Goal: Task Accomplishment & Management: Use online tool/utility

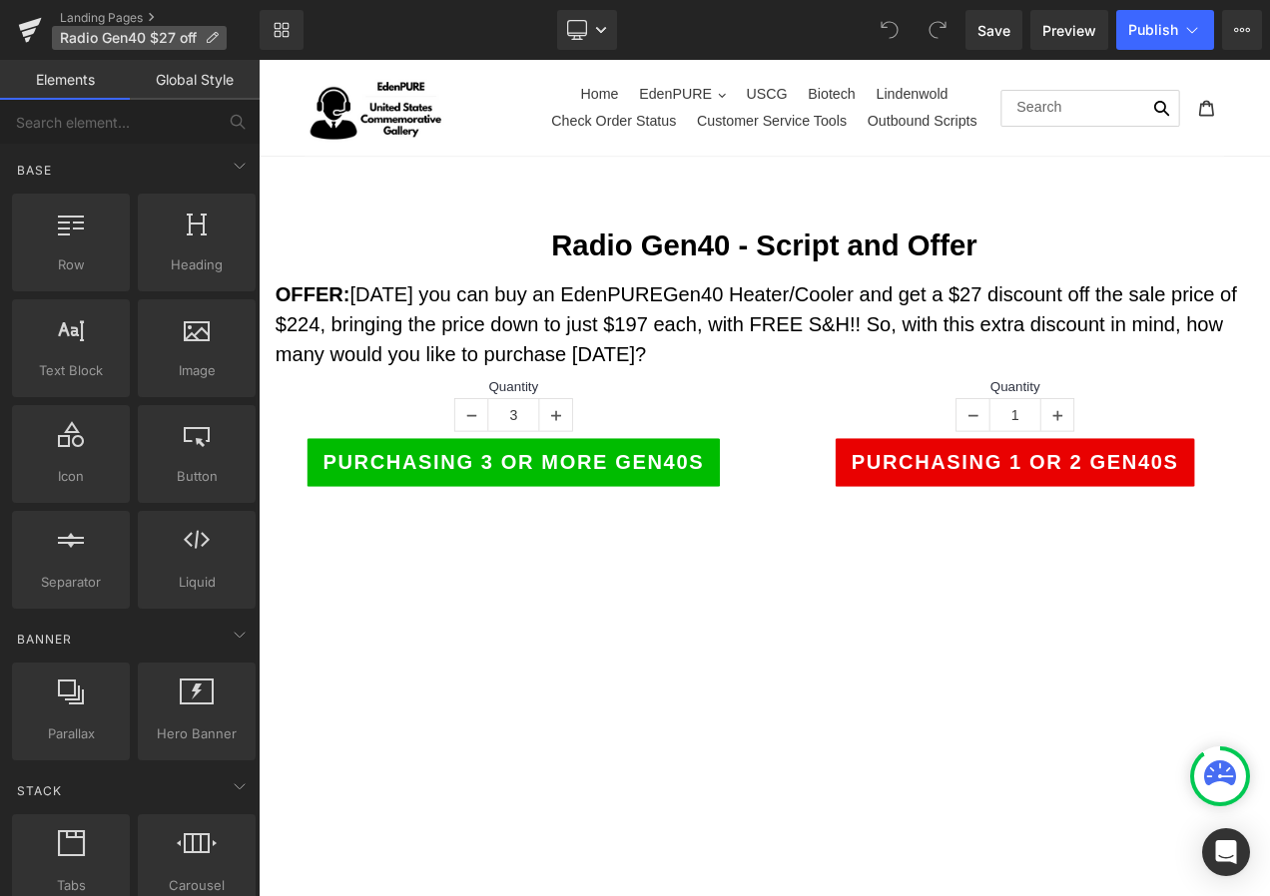
click at [212, 36] on icon at bounding box center [212, 38] width 14 height 14
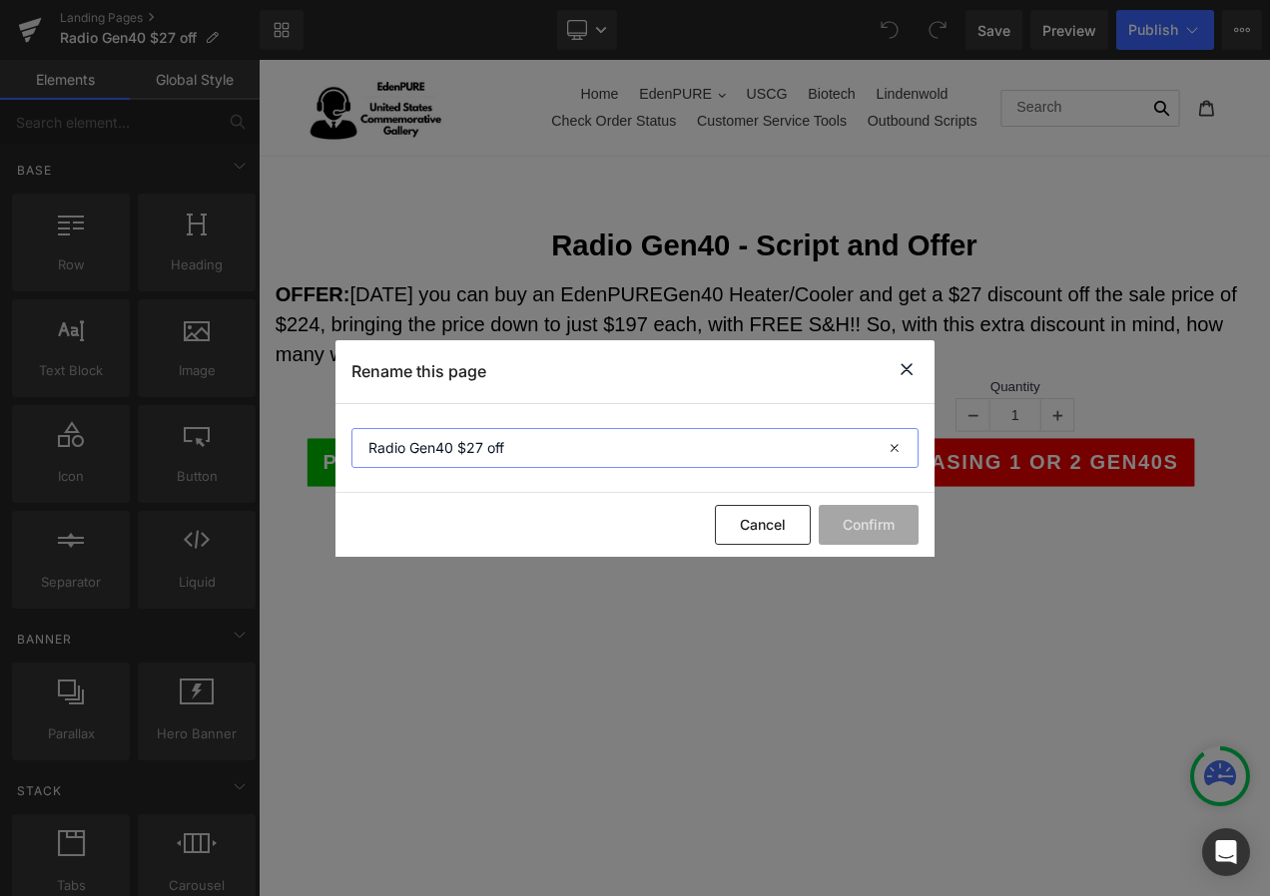
click at [483, 451] on input "Radio Gen40 $27 off" at bounding box center [634, 448] width 567 height 40
type input "Radio Gen40 $50 off"
click at [885, 532] on button "Confirm" at bounding box center [869, 525] width 100 height 40
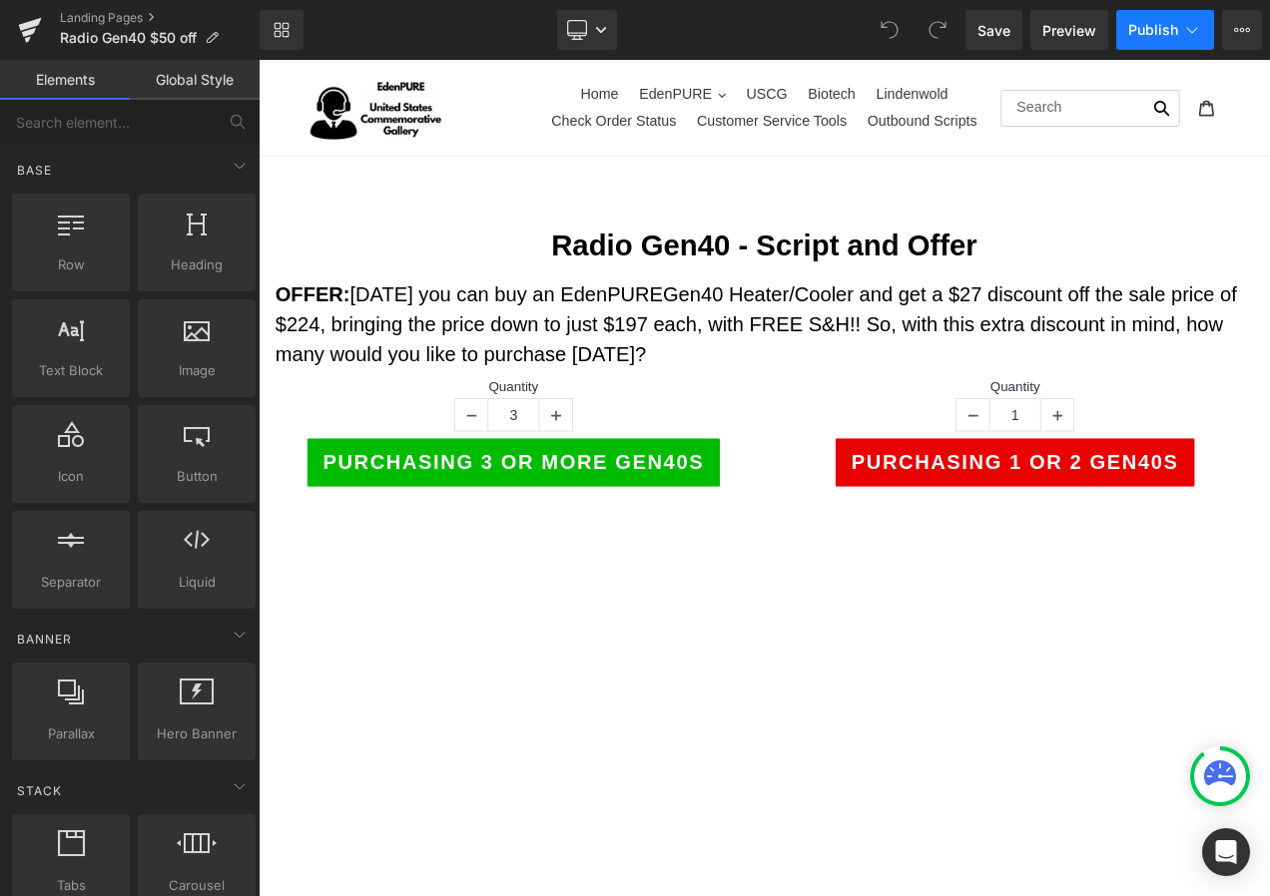
click at [1176, 43] on button "Publish" at bounding box center [1165, 30] width 98 height 40
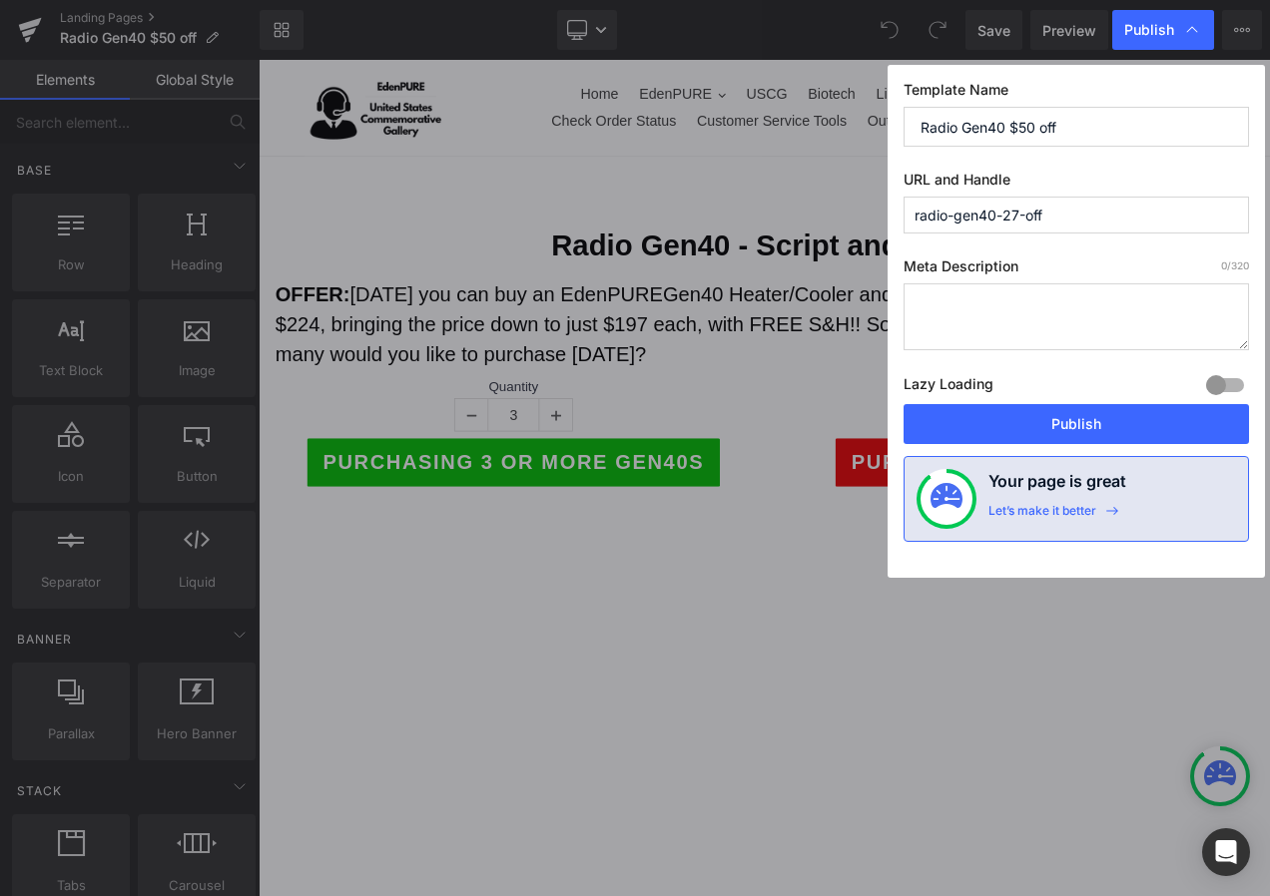
click at [1098, 130] on input "Radio Gen40 $50 off" at bounding box center [1075, 127] width 345 height 40
click at [1021, 212] on input "radio-gen40-27-off" at bounding box center [1075, 215] width 345 height 37
type input "radio-gen40-50-off"
click at [1100, 414] on button "Publish" at bounding box center [1075, 424] width 345 height 40
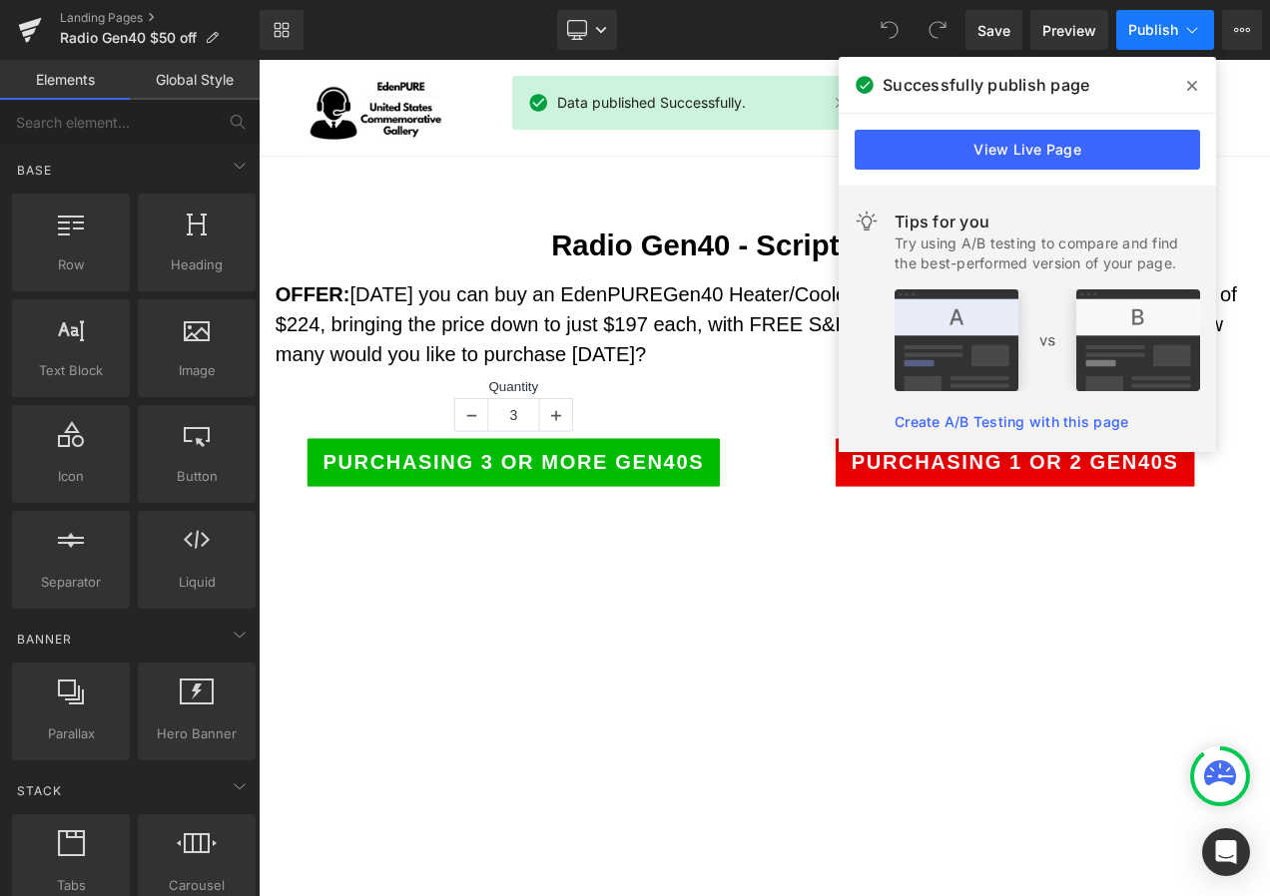
click at [1146, 38] on button "Publish" at bounding box center [1165, 30] width 98 height 40
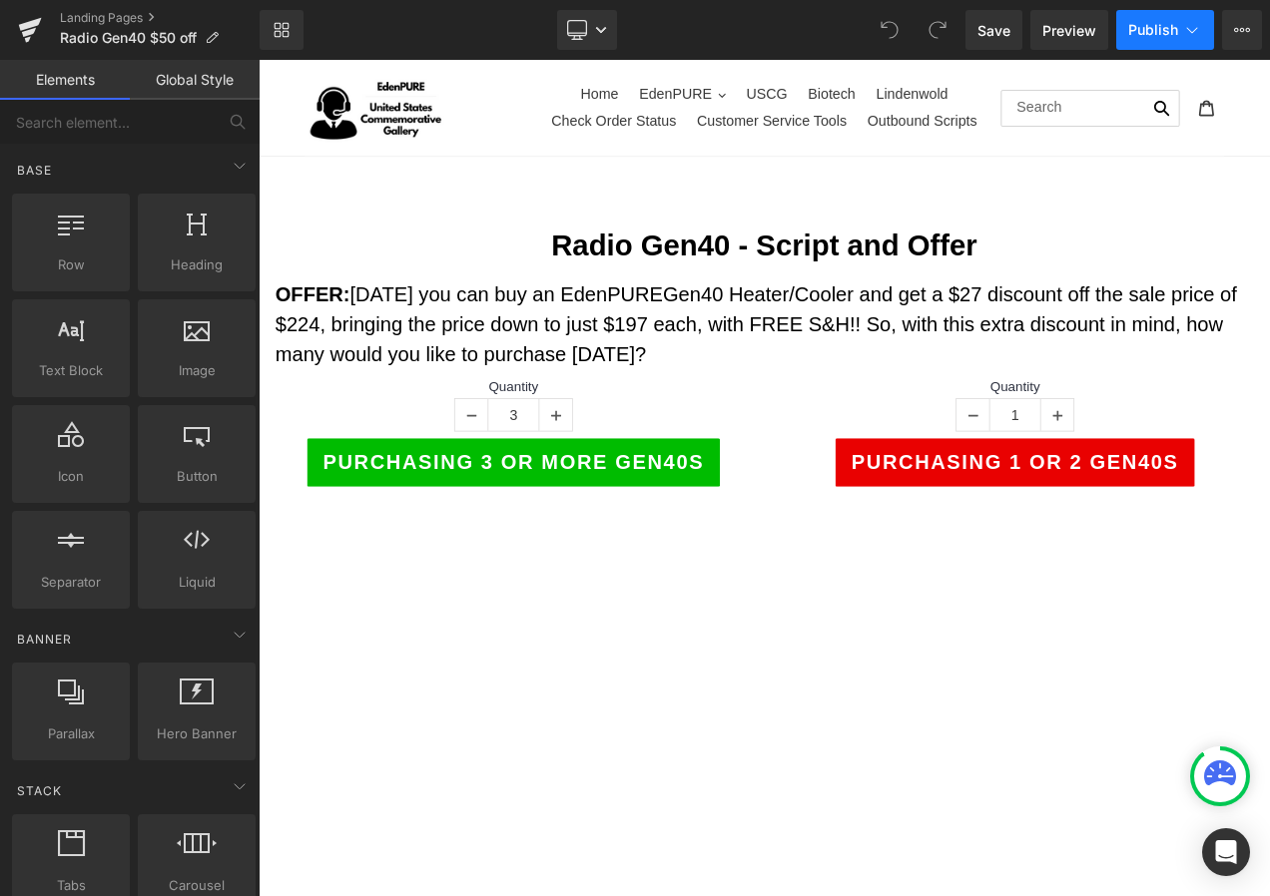
click at [1158, 25] on span "Publish" at bounding box center [1153, 30] width 50 height 16
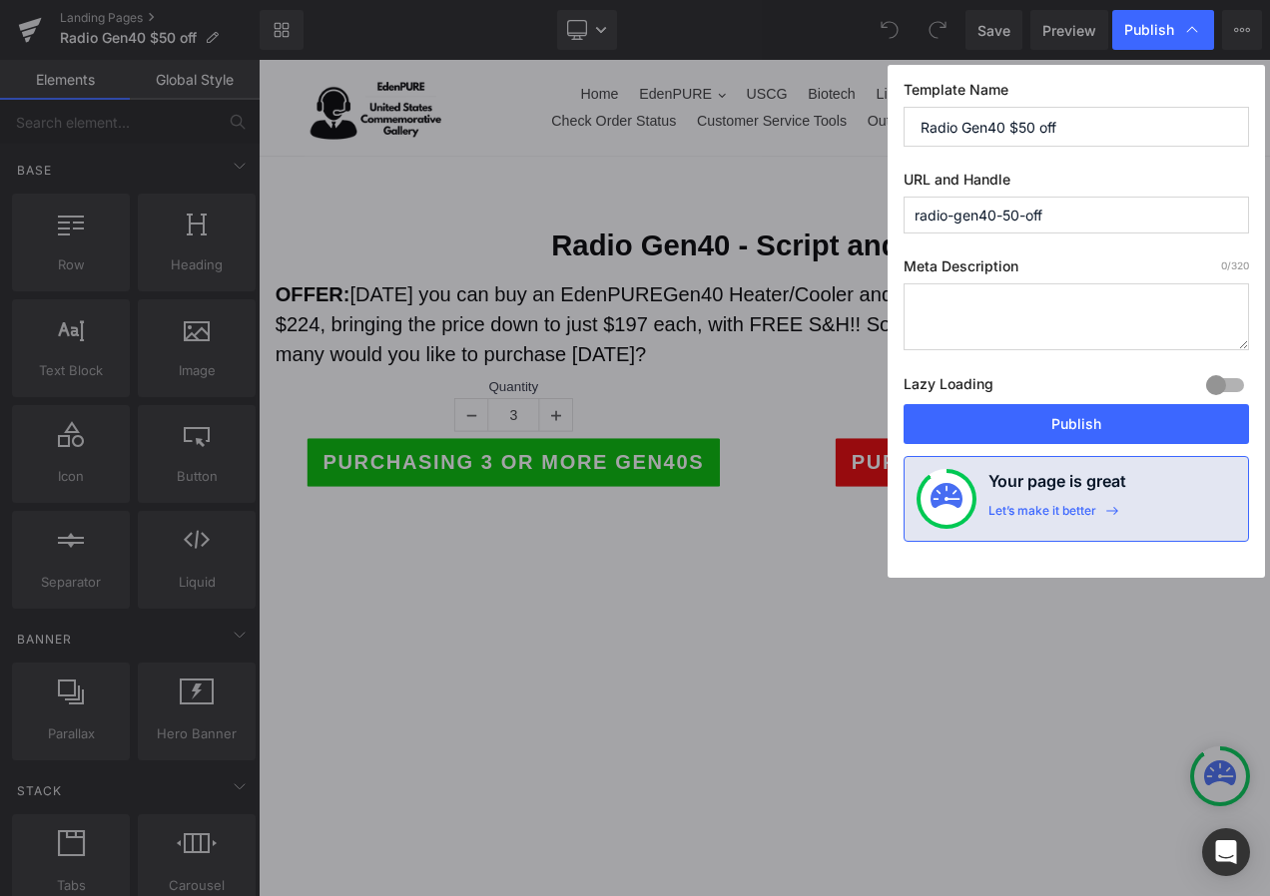
drag, startPoint x: 1054, startPoint y: 214, endPoint x: 810, endPoint y: 200, distance: 245.0
click at [810, 200] on div "Publish Template Name Radio Gen40 $50 off URL and Handle radio-gen40-50-off Met…" at bounding box center [635, 448] width 1270 height 896
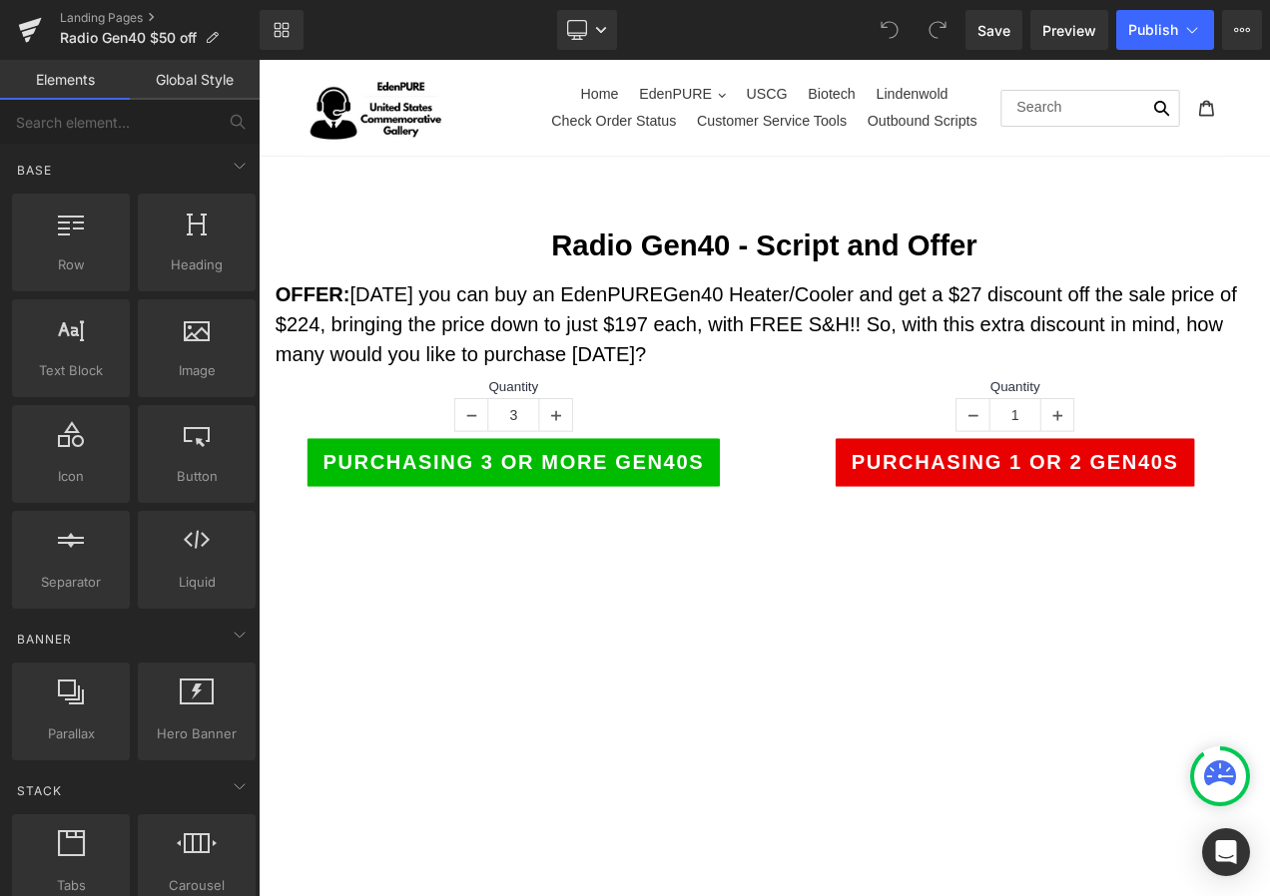
click at [986, 30] on span "Save" at bounding box center [993, 30] width 33 height 21
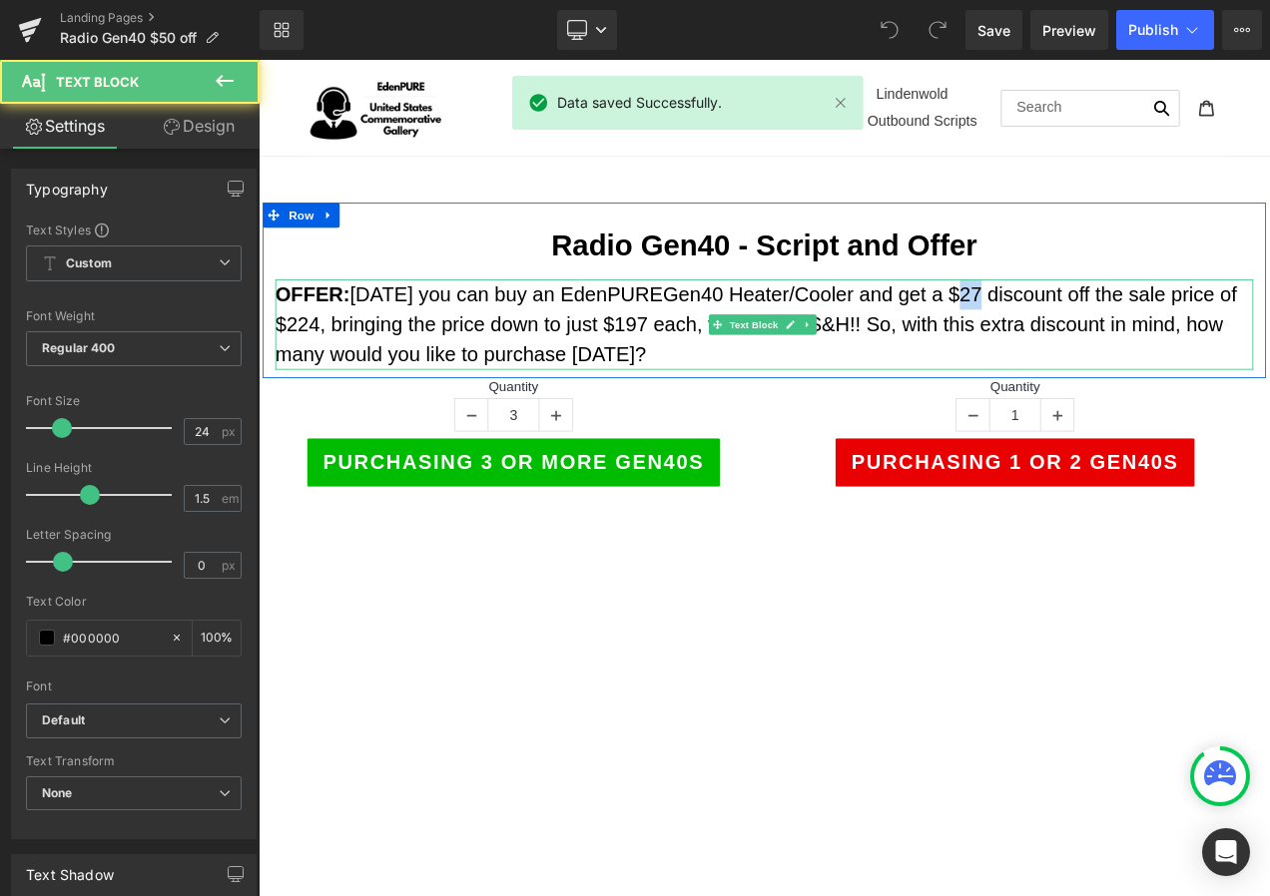
drag, startPoint x: 1094, startPoint y: 333, endPoint x: 1107, endPoint y: 333, distance: 13.0
click at [1107, 333] on p "OFFER: [DATE] you can buy an EdenPUREGen40 Heater/Cooler and get a $27 discount…" at bounding box center [863, 376] width 1168 height 108
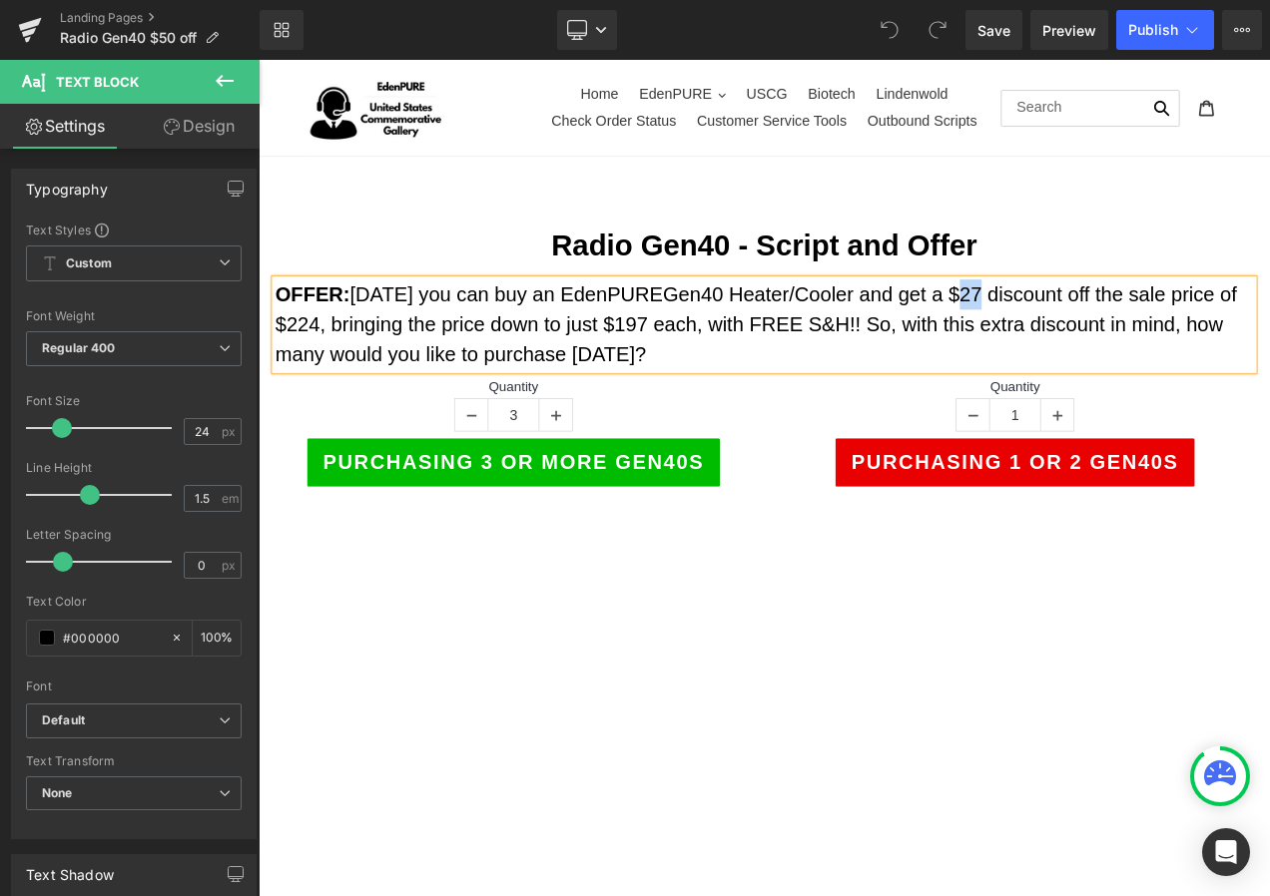
click at [1109, 333] on p "OFFER: [DATE] you can buy an EdenPUREGen40 Heater/Cooler and get a $27 discount…" at bounding box center [863, 376] width 1168 height 108
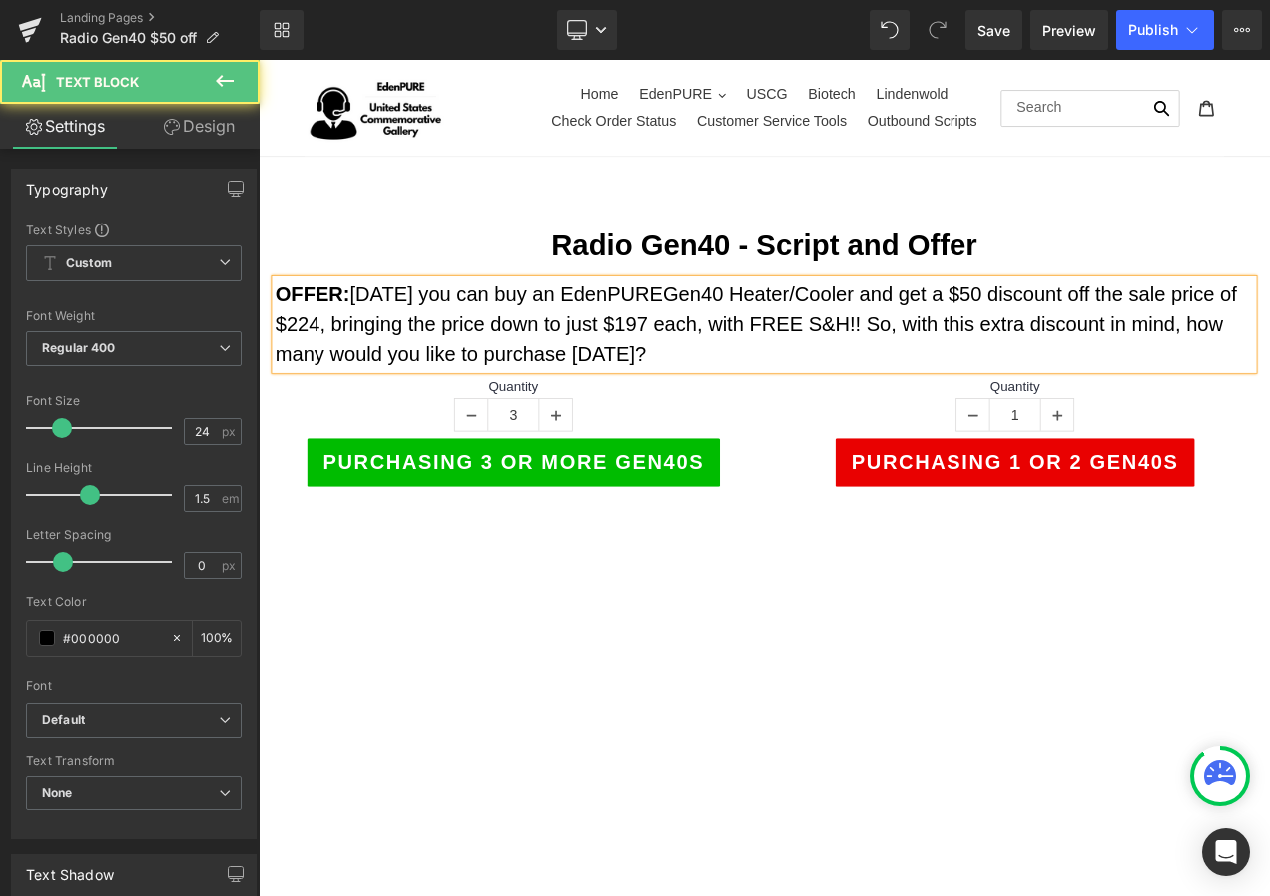
click at [713, 373] on p "OFFER: [DATE] you can buy an EdenPUREGen40 Heater/Cooler and get a $50 discount…" at bounding box center [863, 376] width 1168 height 108
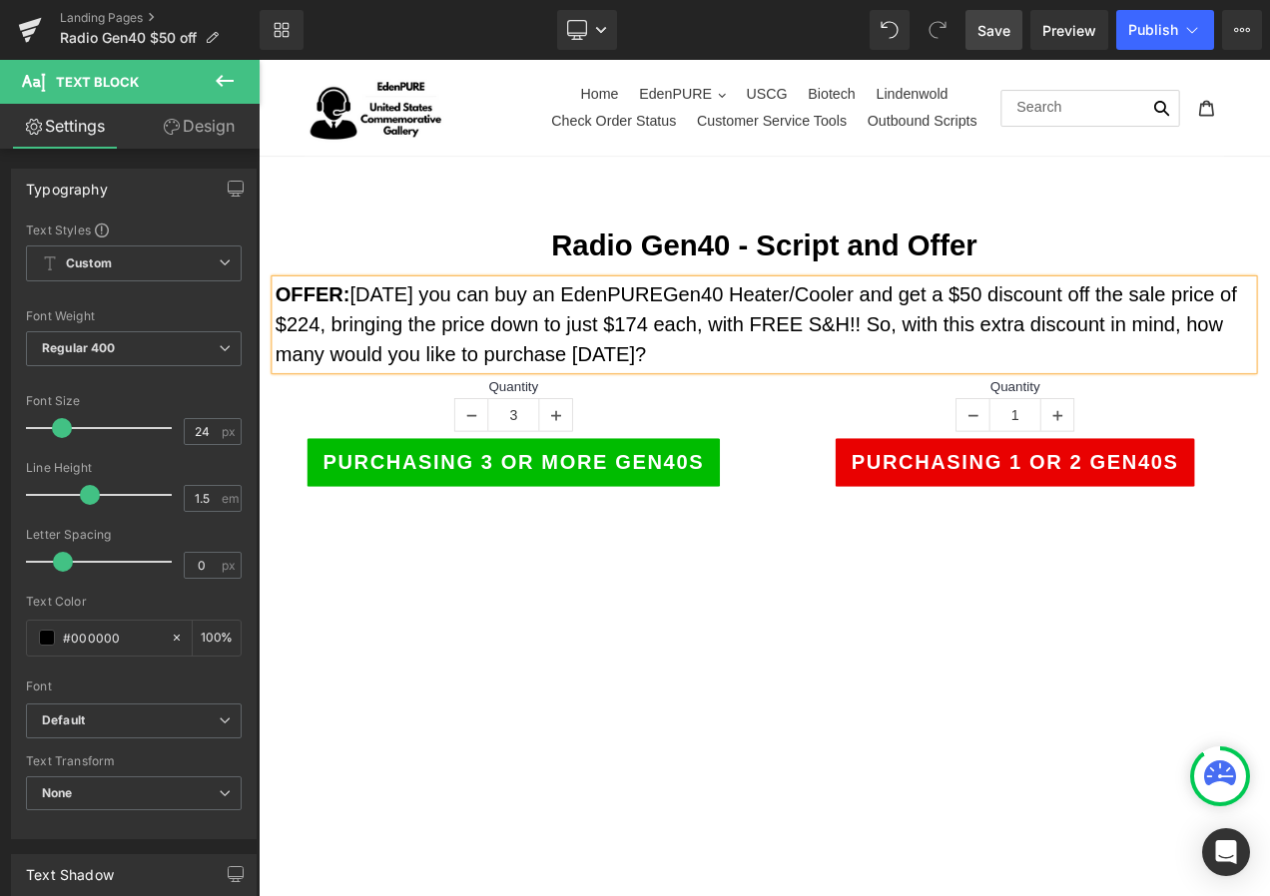
click at [985, 28] on span "Save" at bounding box center [993, 30] width 33 height 21
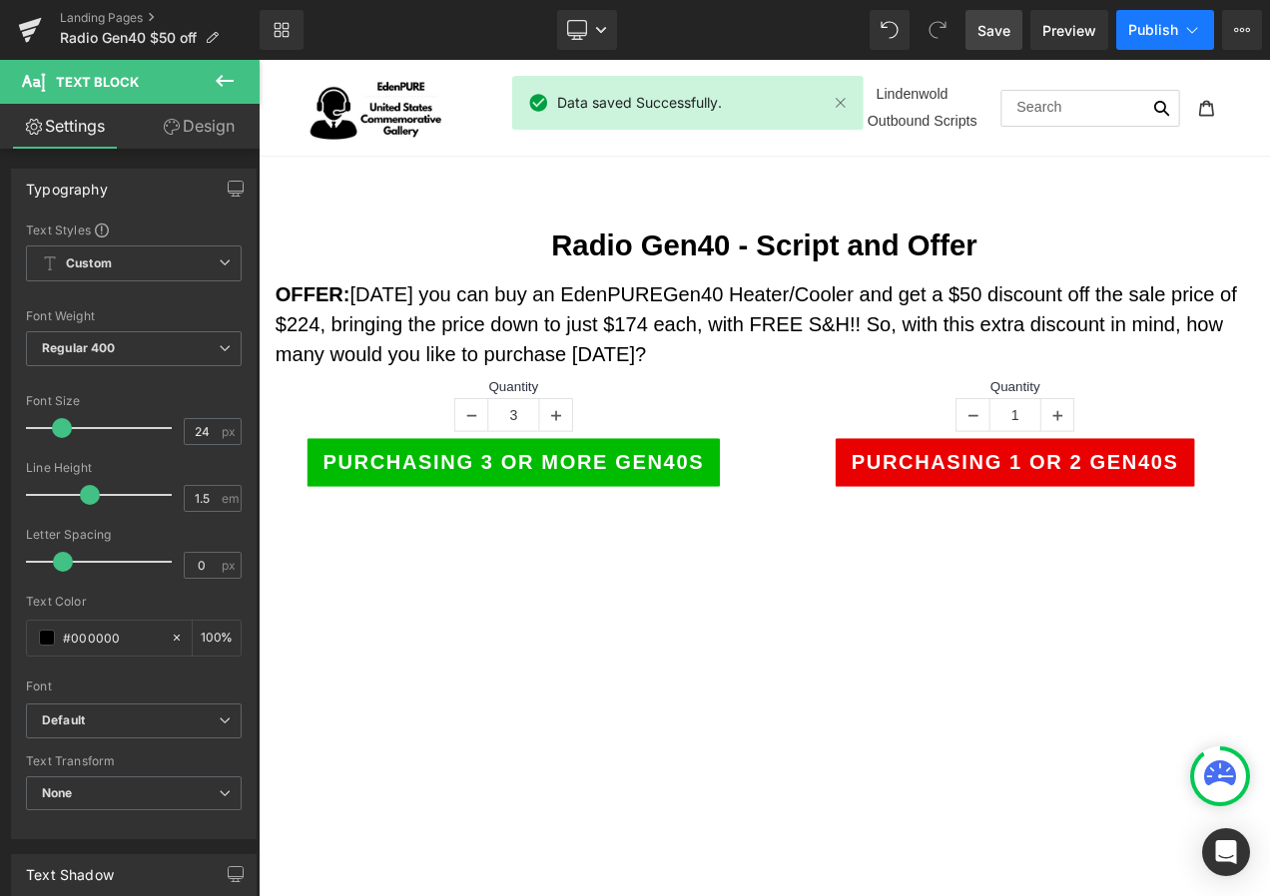
click at [1164, 36] on span "Publish" at bounding box center [1153, 30] width 50 height 16
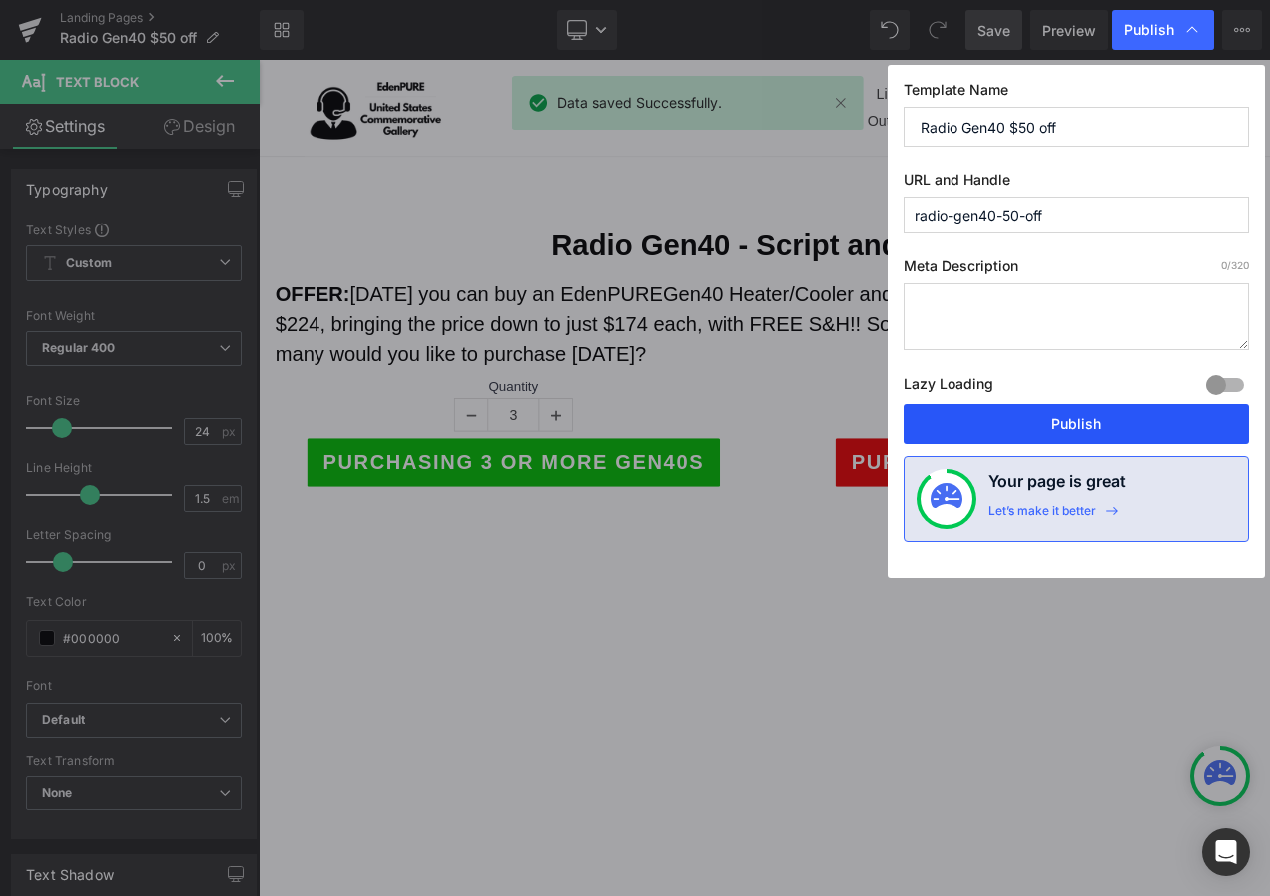
drag, startPoint x: 1108, startPoint y: 419, endPoint x: 660, endPoint y: 168, distance: 514.0
click at [1108, 419] on button "Publish" at bounding box center [1075, 424] width 345 height 40
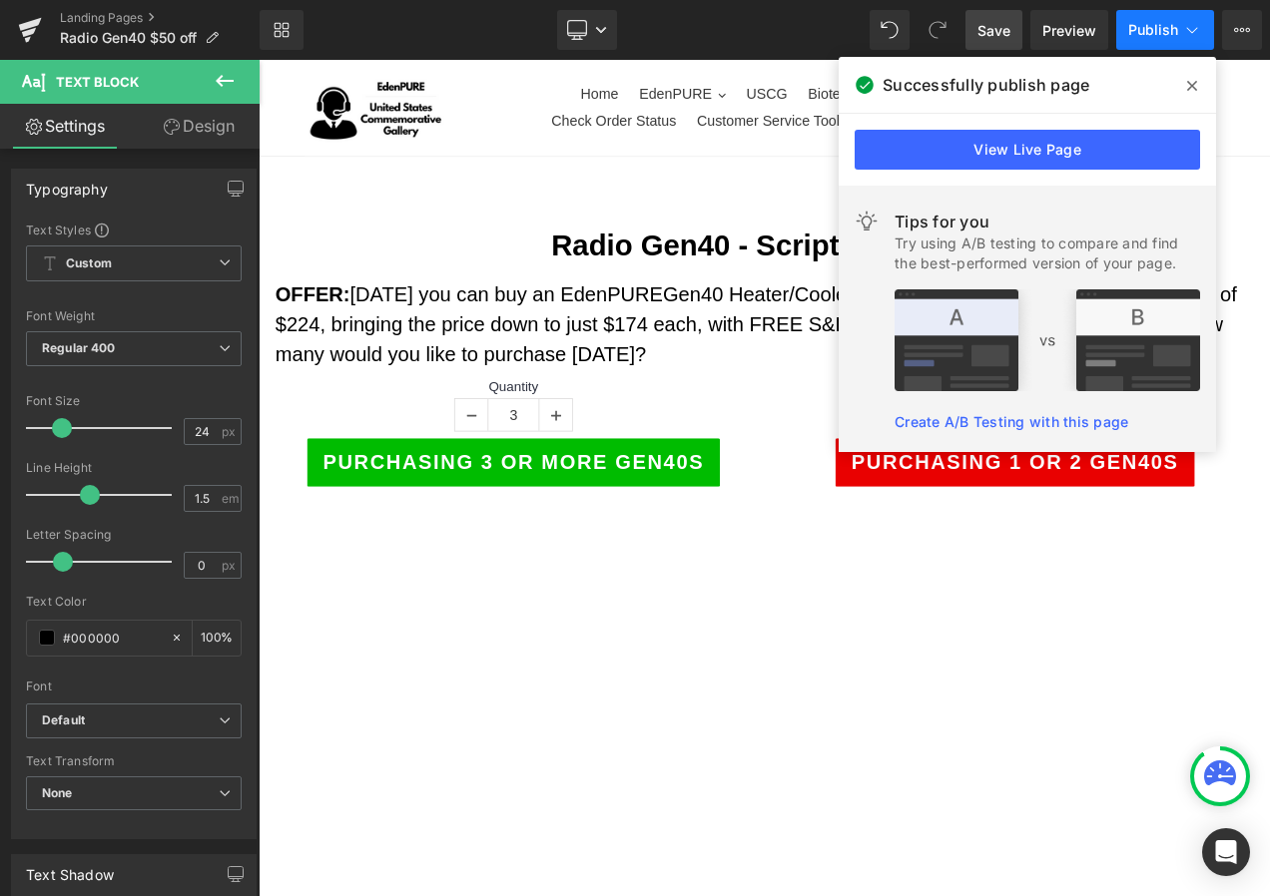
click at [1199, 29] on icon at bounding box center [1192, 30] width 20 height 20
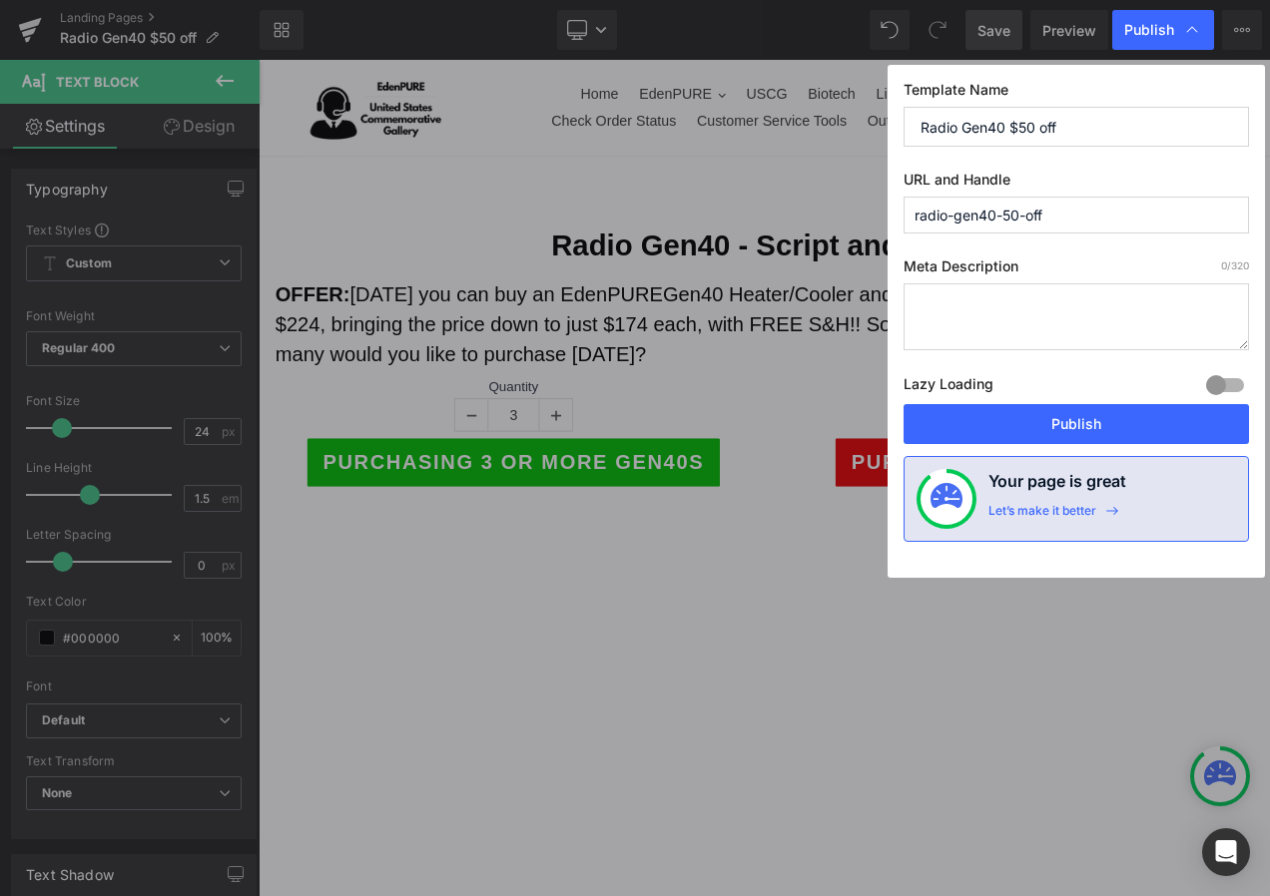
drag, startPoint x: 1089, startPoint y: 211, endPoint x: 786, endPoint y: 209, distance: 303.5
click at [786, 209] on div "Publish Template Name Radio Gen40 $50 off URL and Handle radio-gen40-50-off Met…" at bounding box center [635, 448] width 1270 height 896
